Goal: Information Seeking & Learning: Learn about a topic

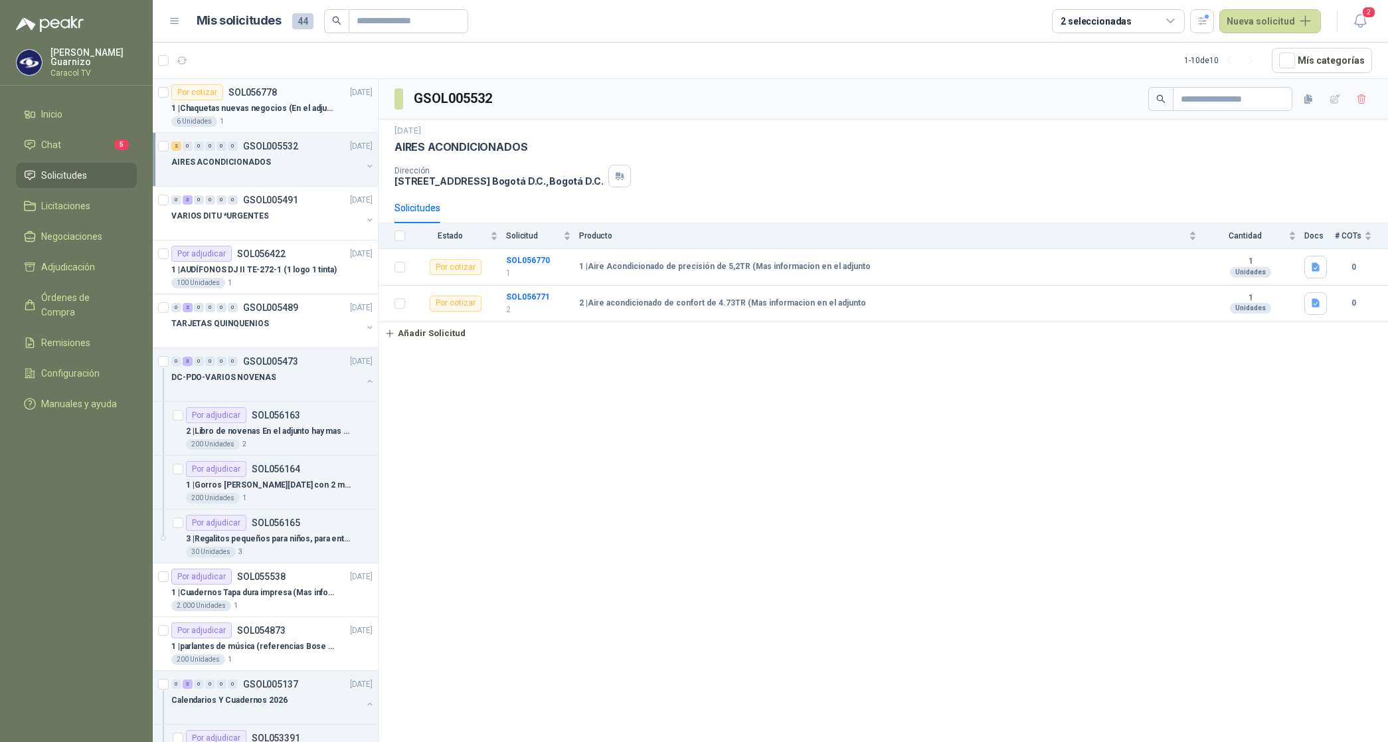
click at [254, 111] on p "1 | Chaquetas nuevas negocios (En el adjunto mas informacion)" at bounding box center [253, 108] width 165 height 13
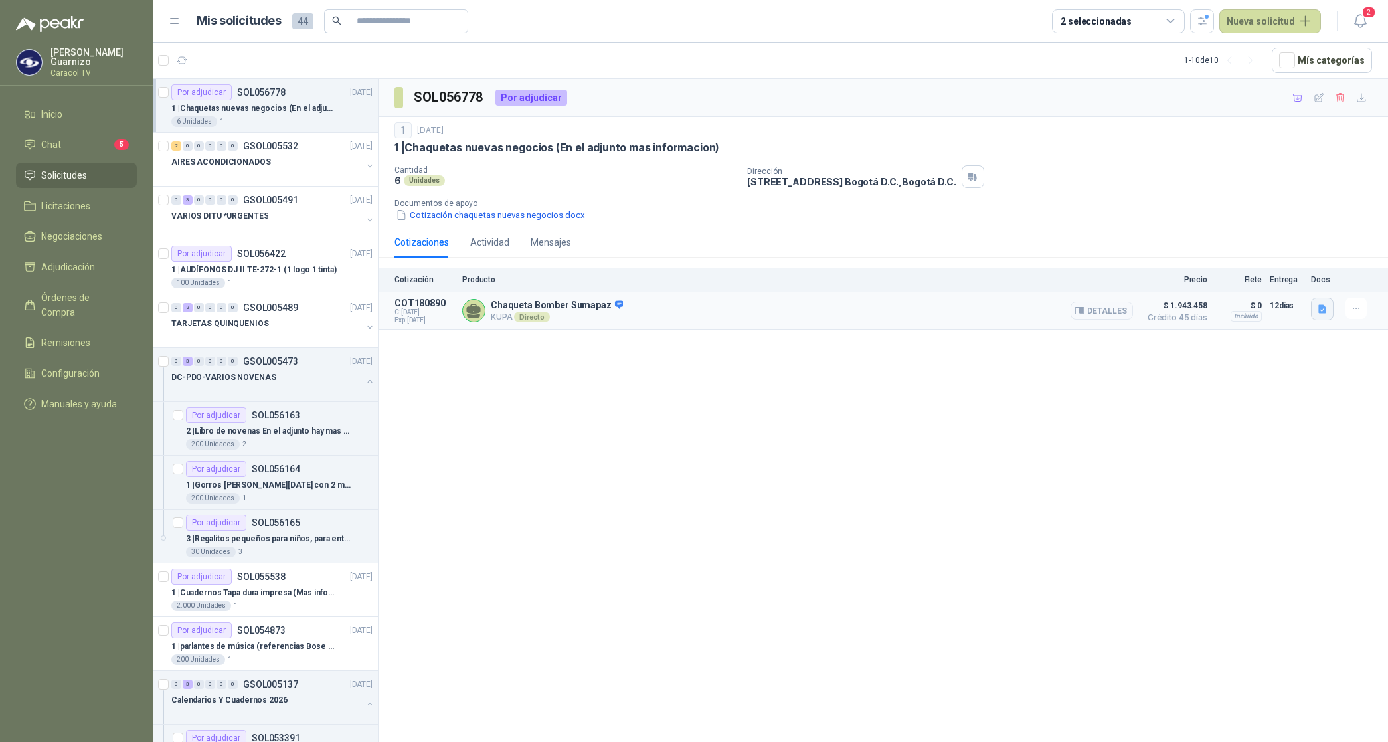
click at [1326, 307] on icon "button" at bounding box center [1322, 309] width 11 height 11
click at [1267, 282] on button "Sumapaz_Chaqueta_Unicolor_Negro_Kupa-8.jpg" at bounding box center [1222, 280] width 205 height 14
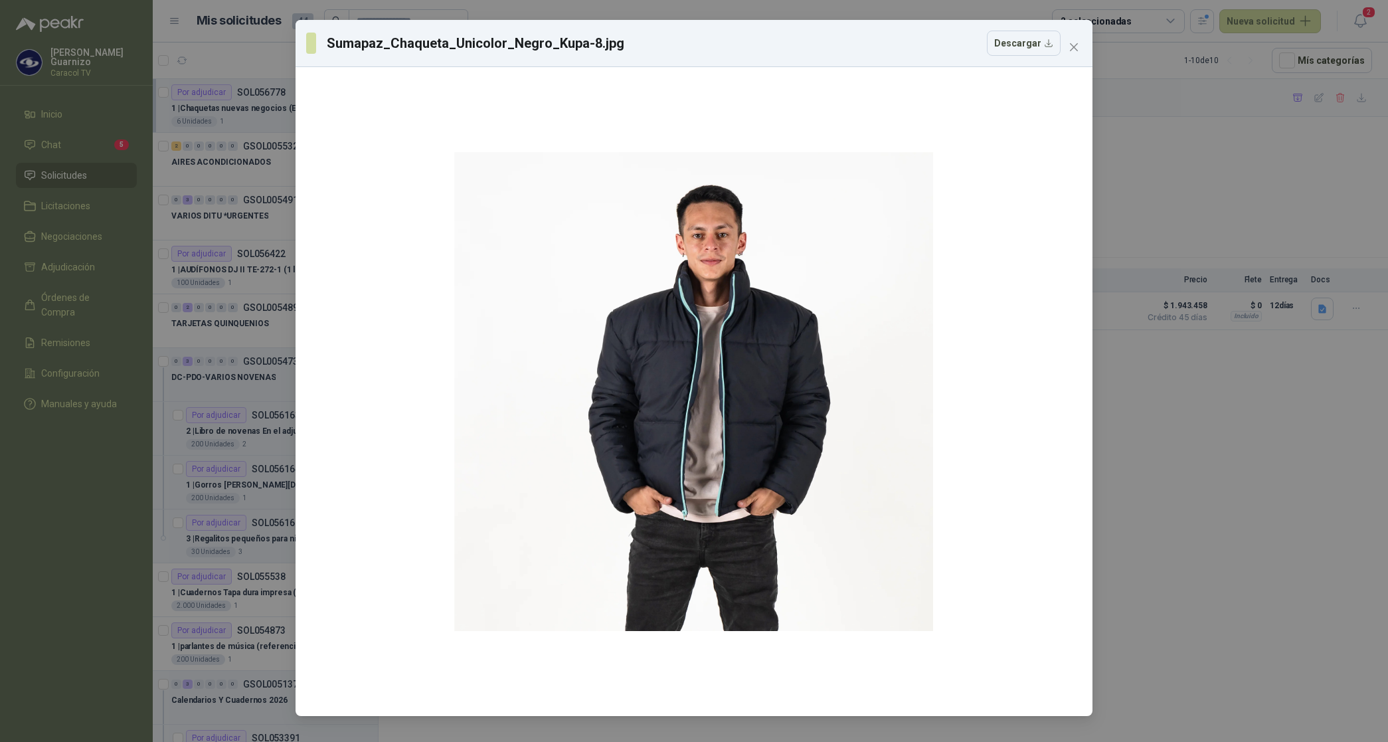
click at [1074, 53] on button "Close" at bounding box center [1073, 47] width 21 height 21
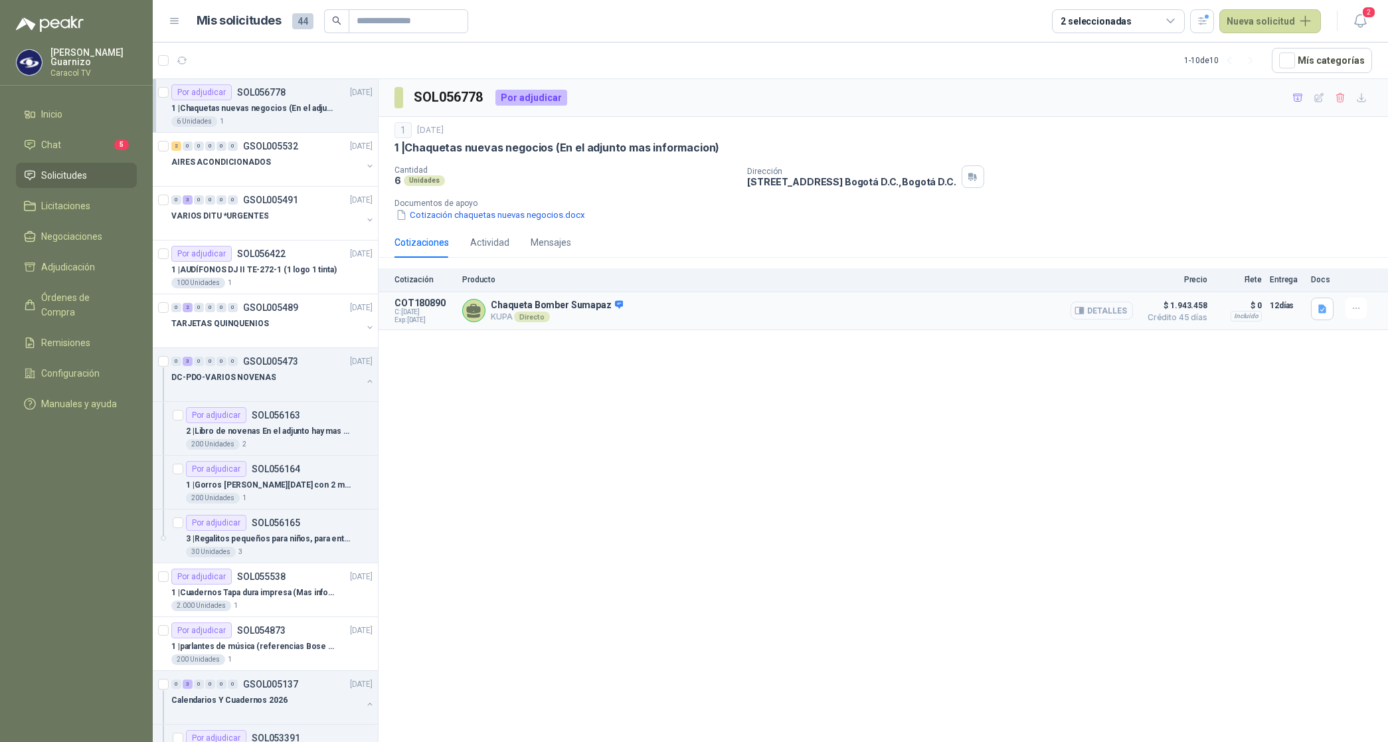
click at [1111, 312] on button "Detalles" at bounding box center [1102, 311] width 62 height 18
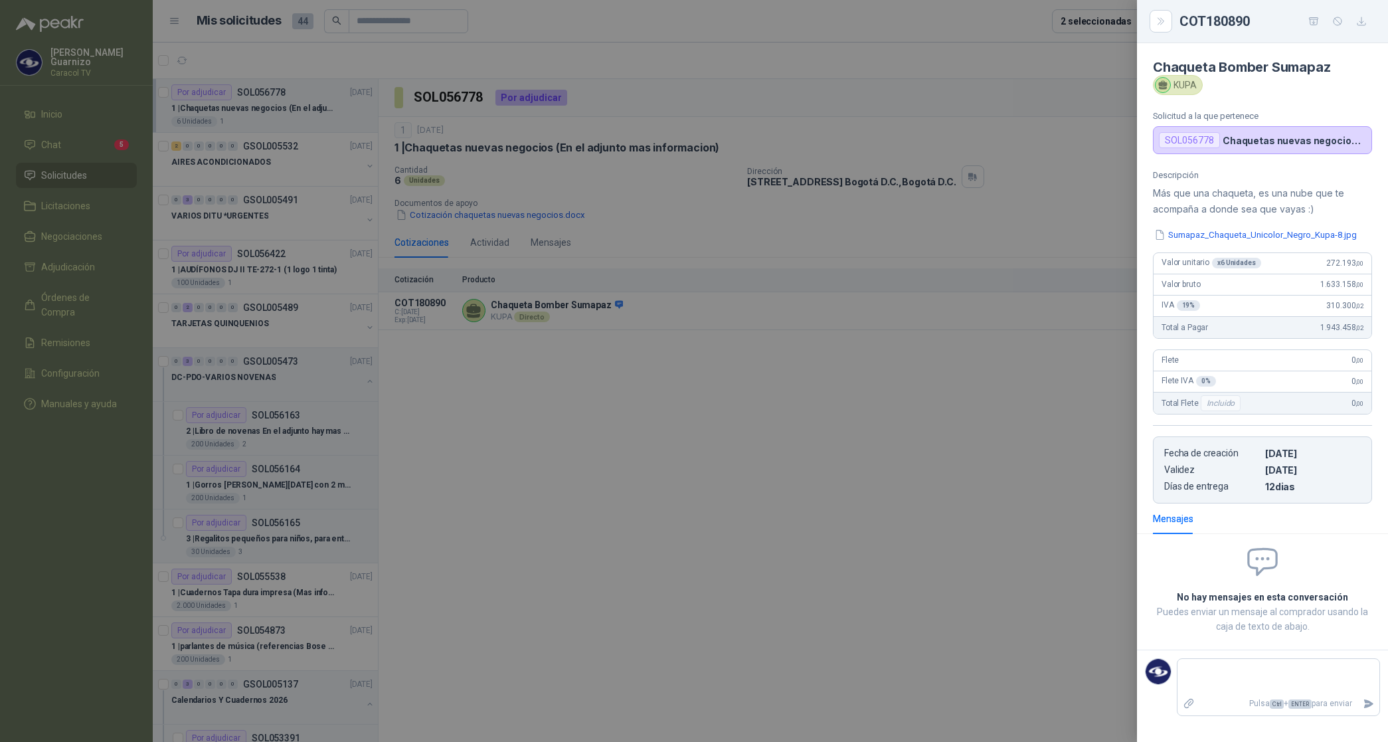
click at [851, 390] on div at bounding box center [694, 371] width 1388 height 742
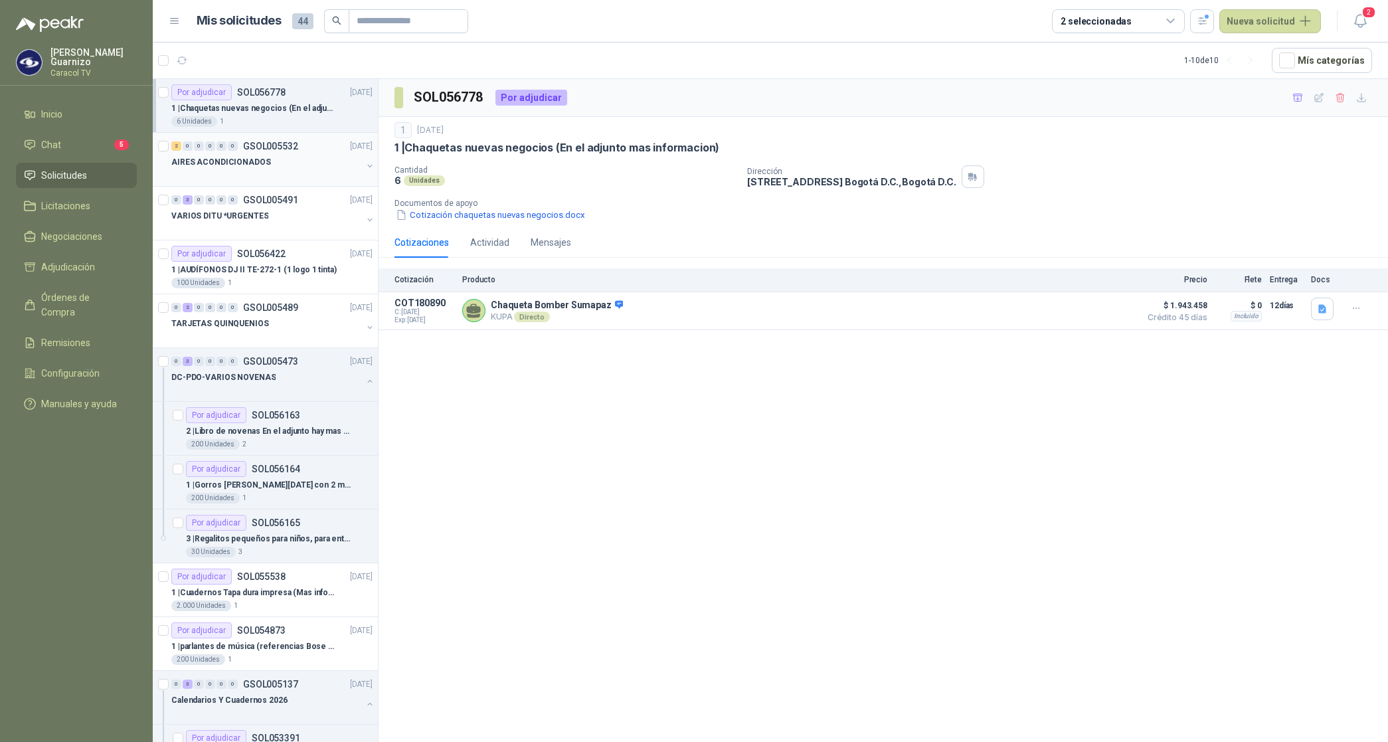
click at [230, 165] on p "AIRES ACONDICIONADOS" at bounding box center [221, 162] width 100 height 13
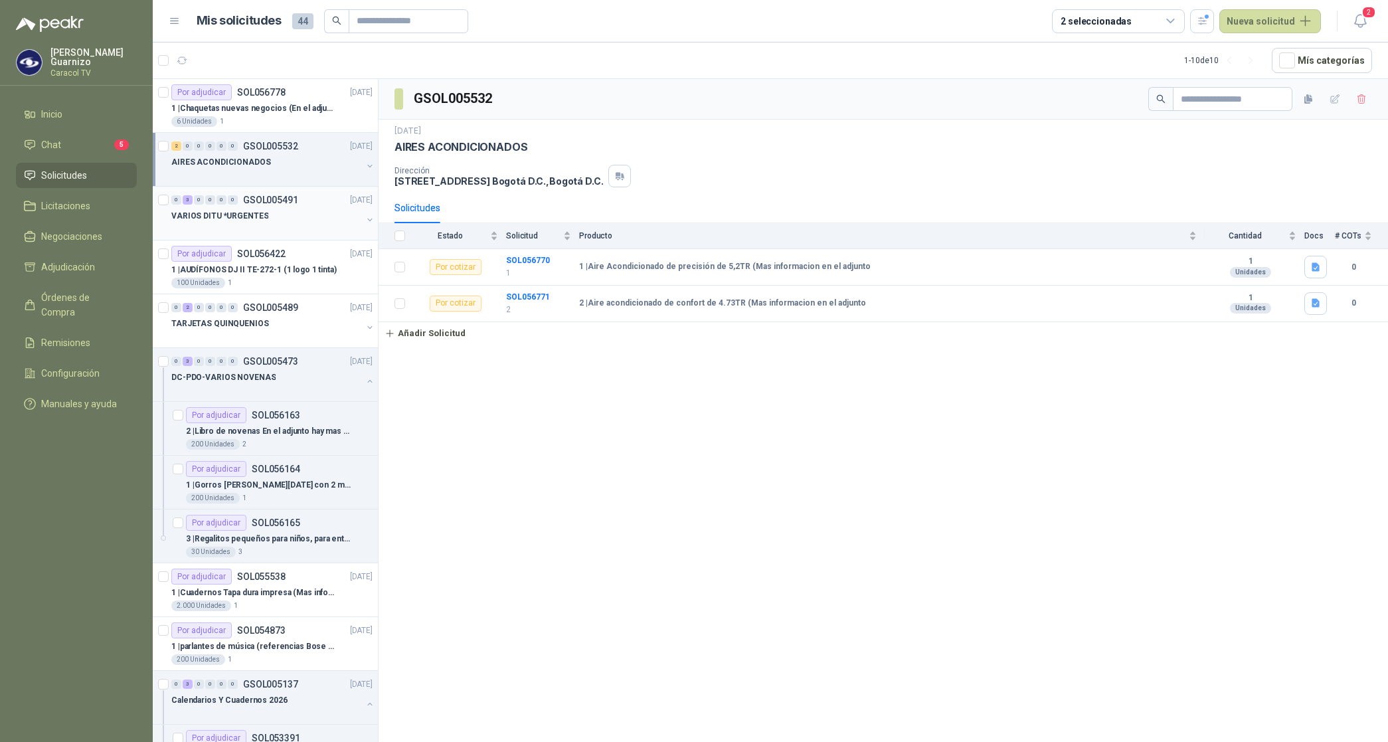
click at [224, 216] on p "VARIOS DITU *URGENTES" at bounding box center [219, 216] width 97 height 13
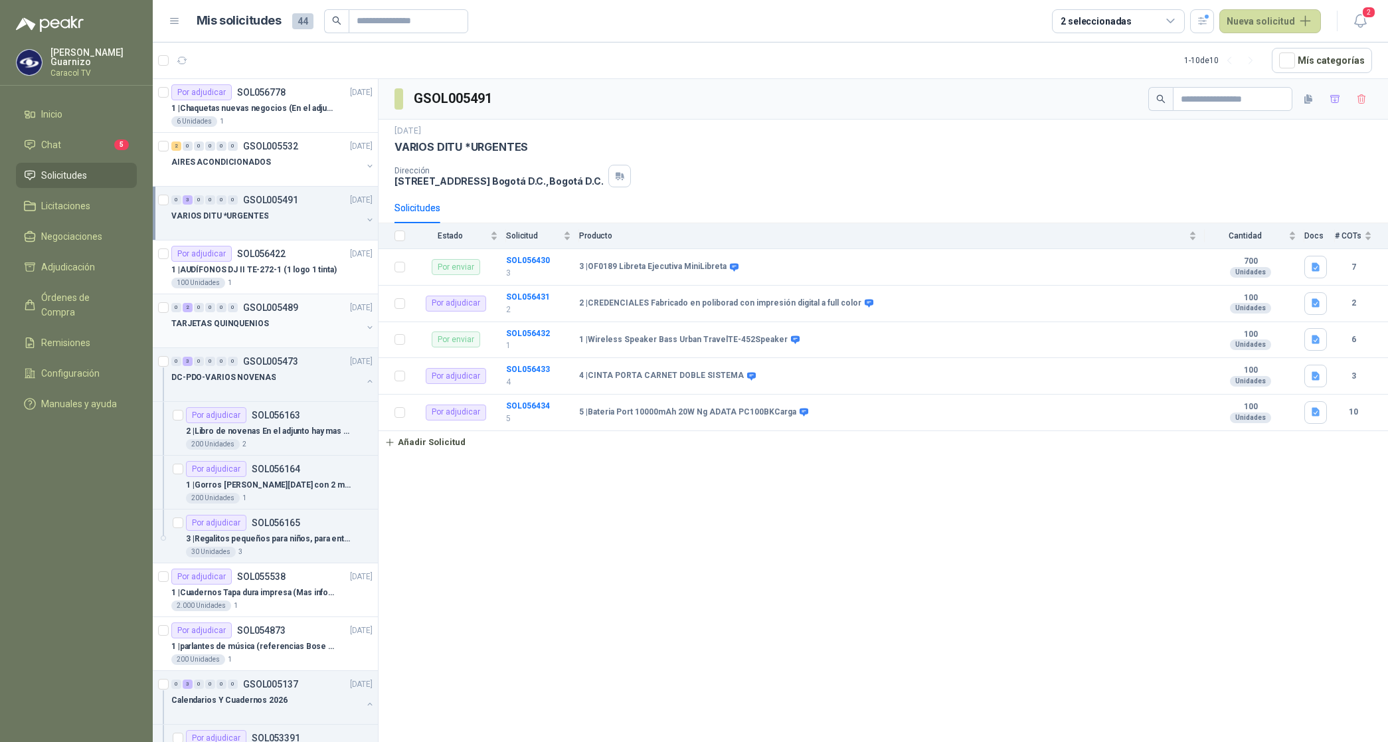
click at [256, 324] on p "TARJETAS QUINQUENIOS" at bounding box center [220, 323] width 98 height 13
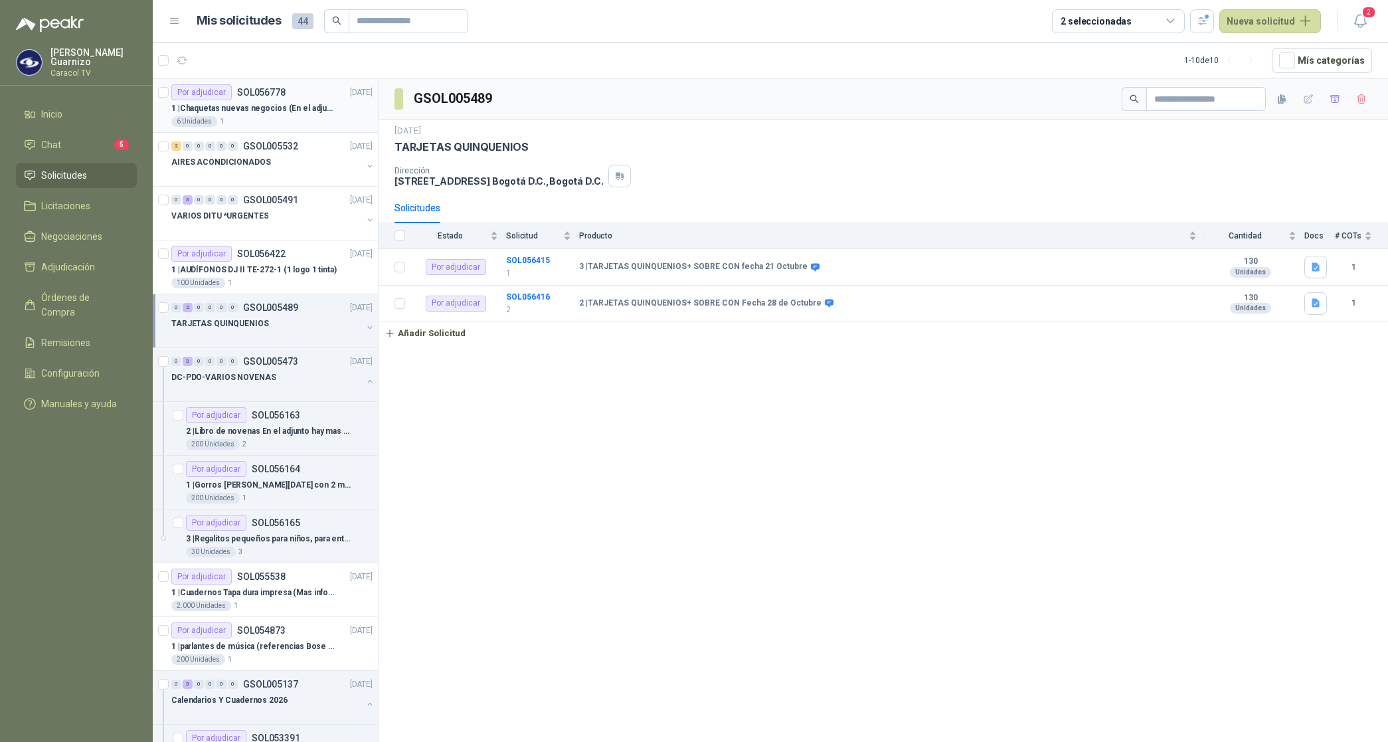
click at [279, 108] on p "1 | Chaquetas nuevas negocios (En el adjunto mas informacion)" at bounding box center [253, 108] width 165 height 13
